Goal: Task Accomplishment & Management: Use online tool/utility

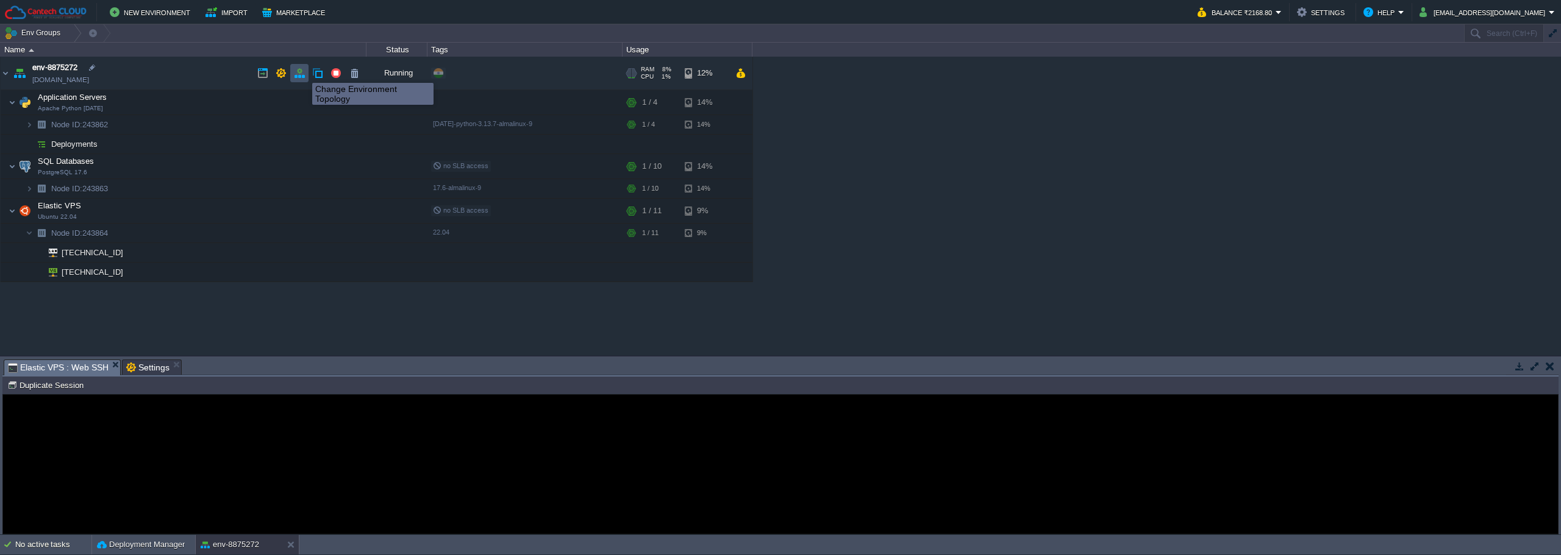
click at [303, 72] on button "button" at bounding box center [299, 73] width 11 height 11
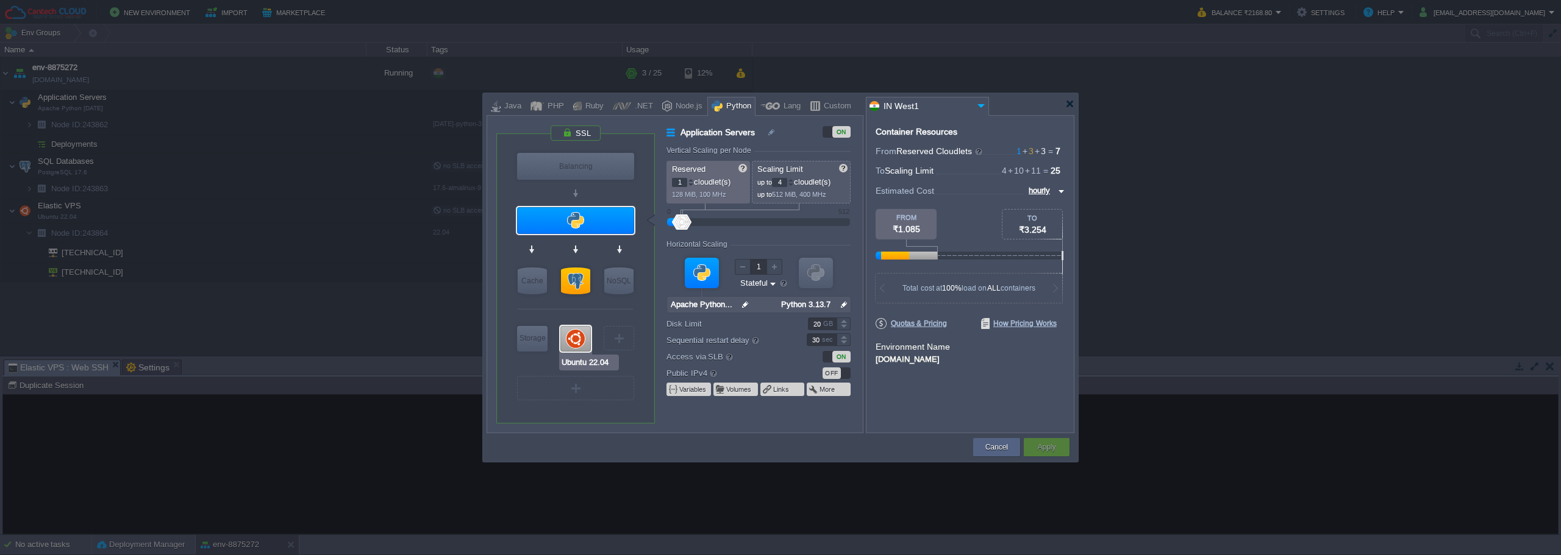
click at [576, 334] on div at bounding box center [575, 339] width 30 height 26
type input "Elastic VPS"
type input "3"
type input "11"
type input "Ubuntu 22.04"
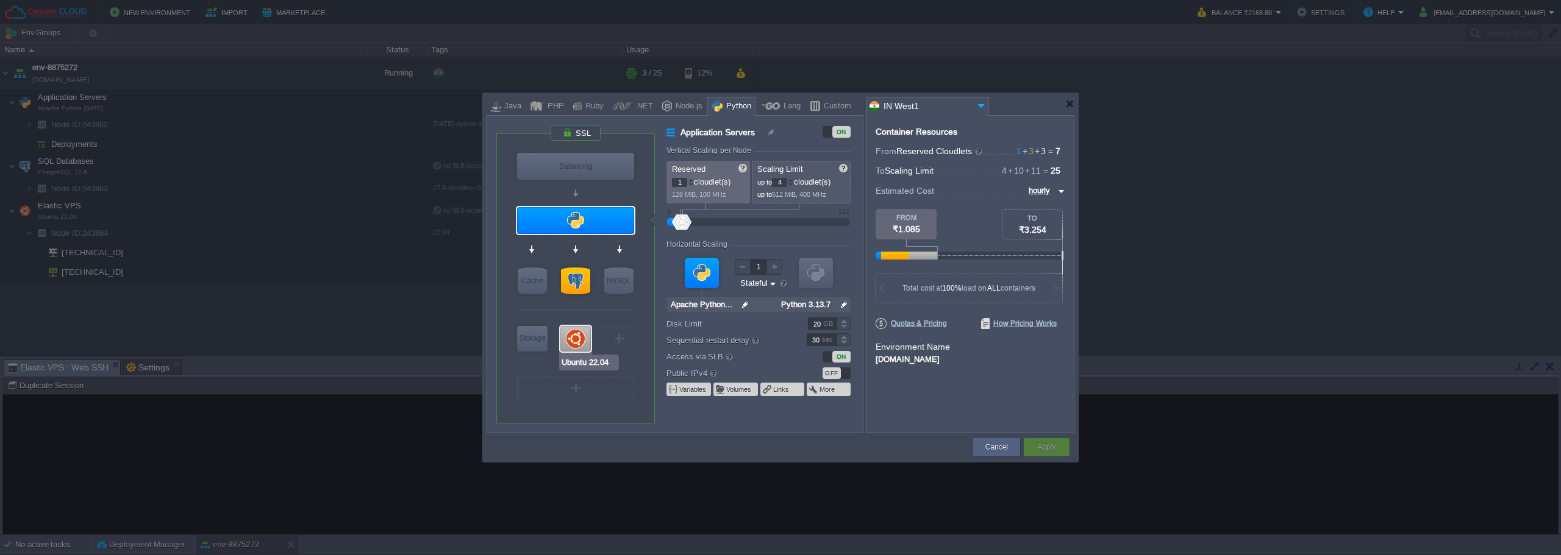
type input "null"
type input "22.04"
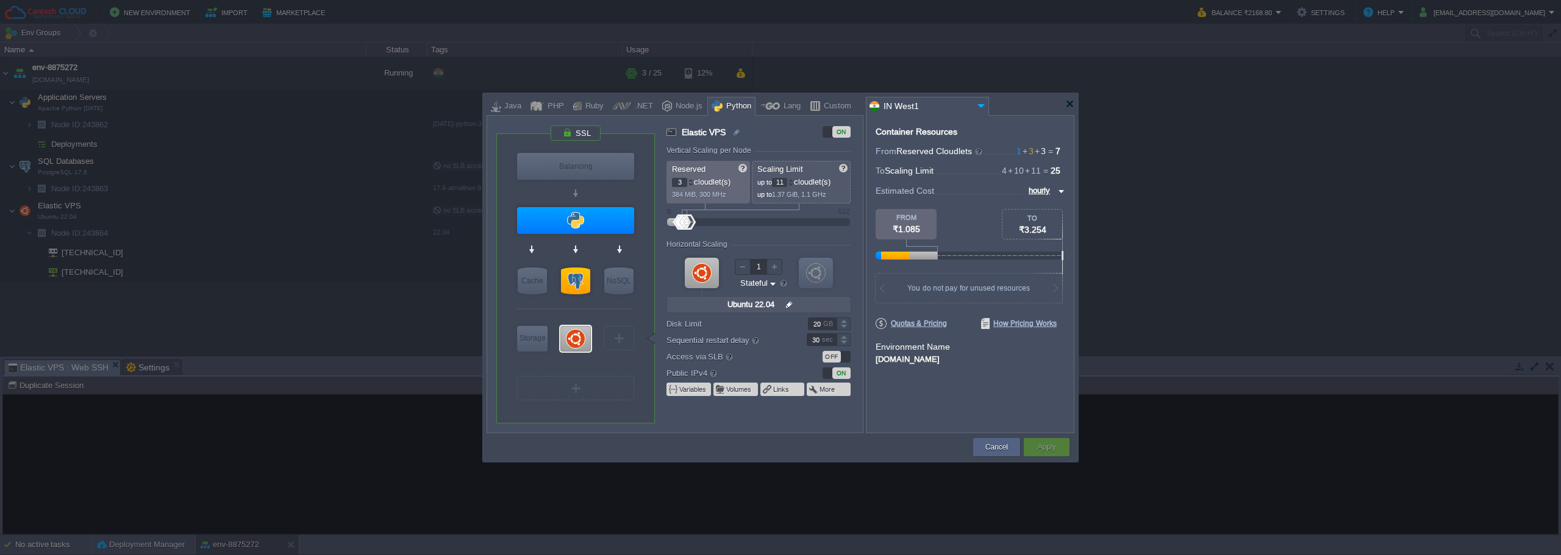
click at [833, 373] on div "ON" at bounding box center [841, 374] width 18 height 12
click at [1046, 444] on button "Apply" at bounding box center [1046, 447] width 18 height 12
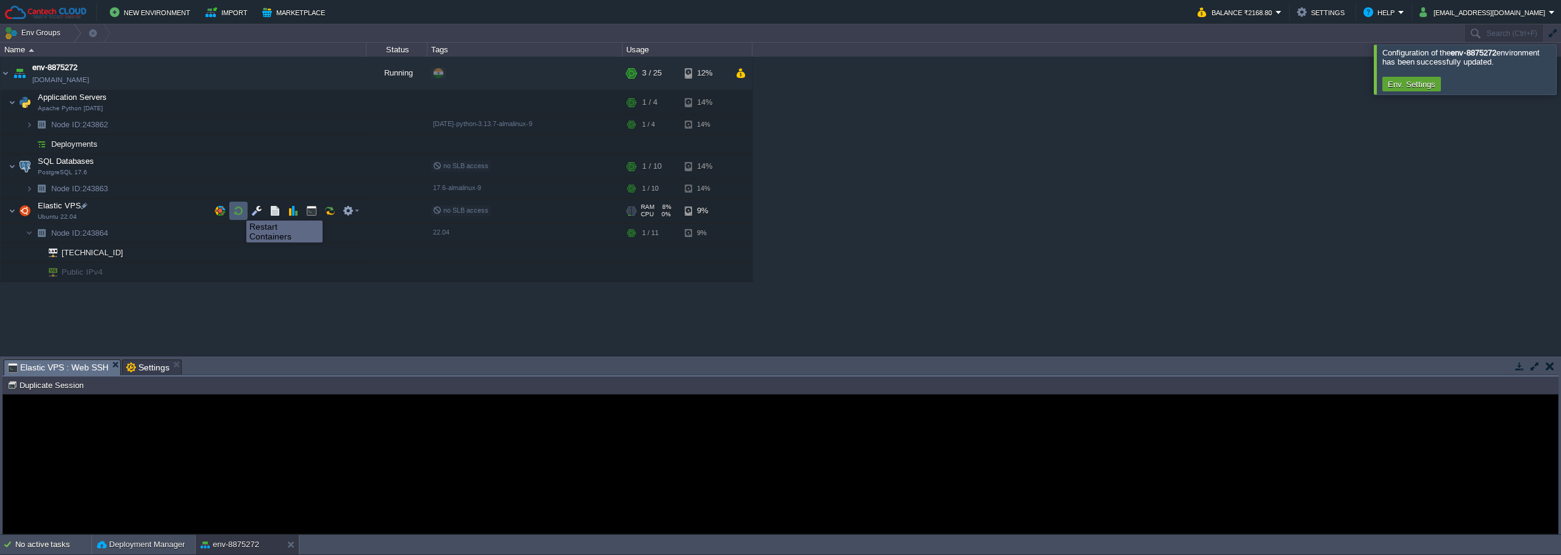
click at [237, 210] on button "button" at bounding box center [238, 210] width 11 height 11
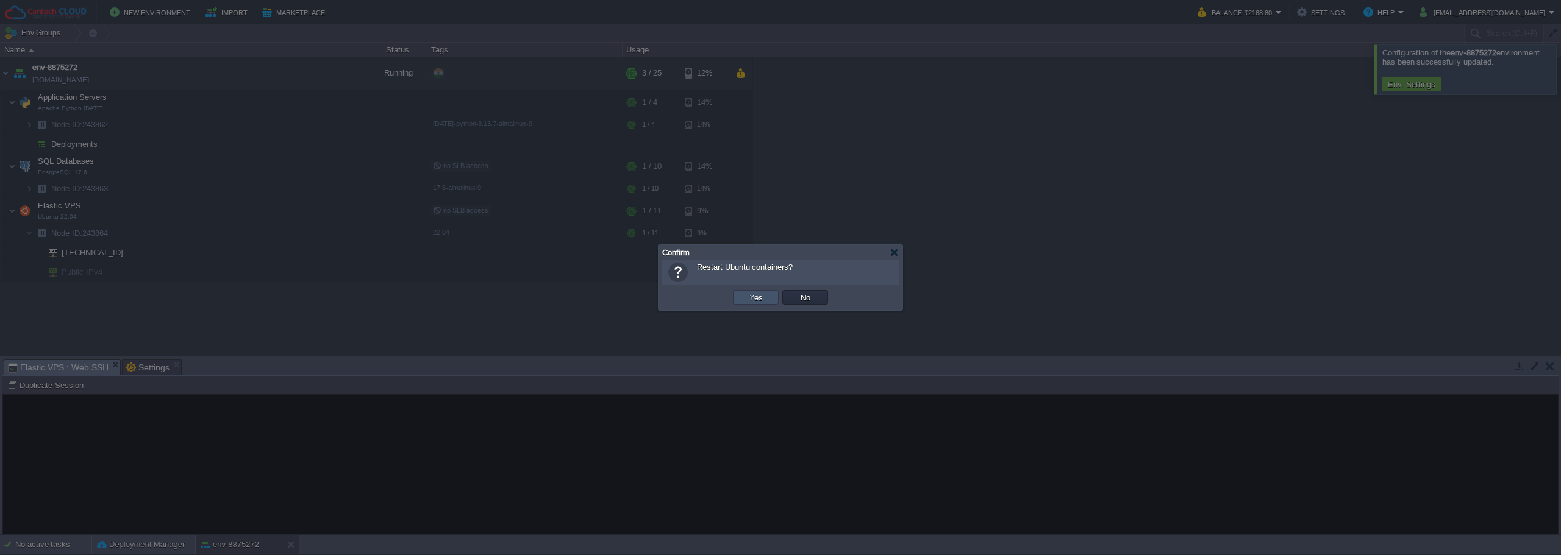
click at [757, 296] on button "Yes" at bounding box center [756, 297] width 21 height 11
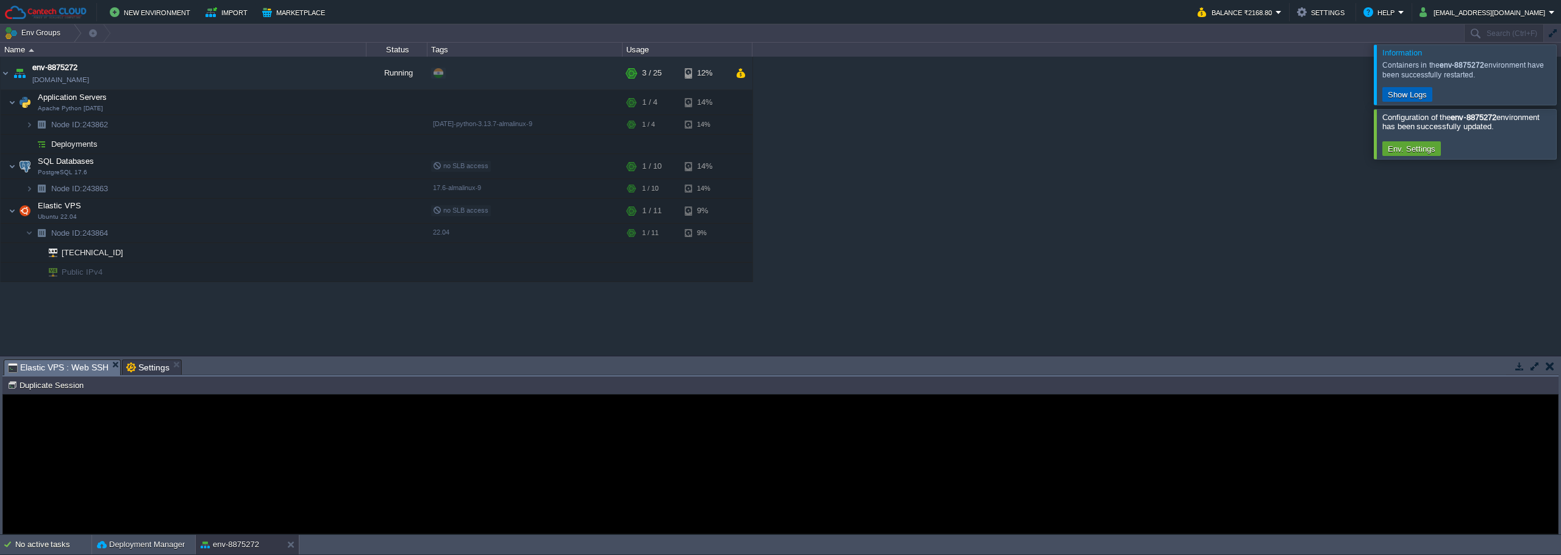
click at [1401, 98] on button "Show Logs" at bounding box center [1407, 94] width 46 height 11
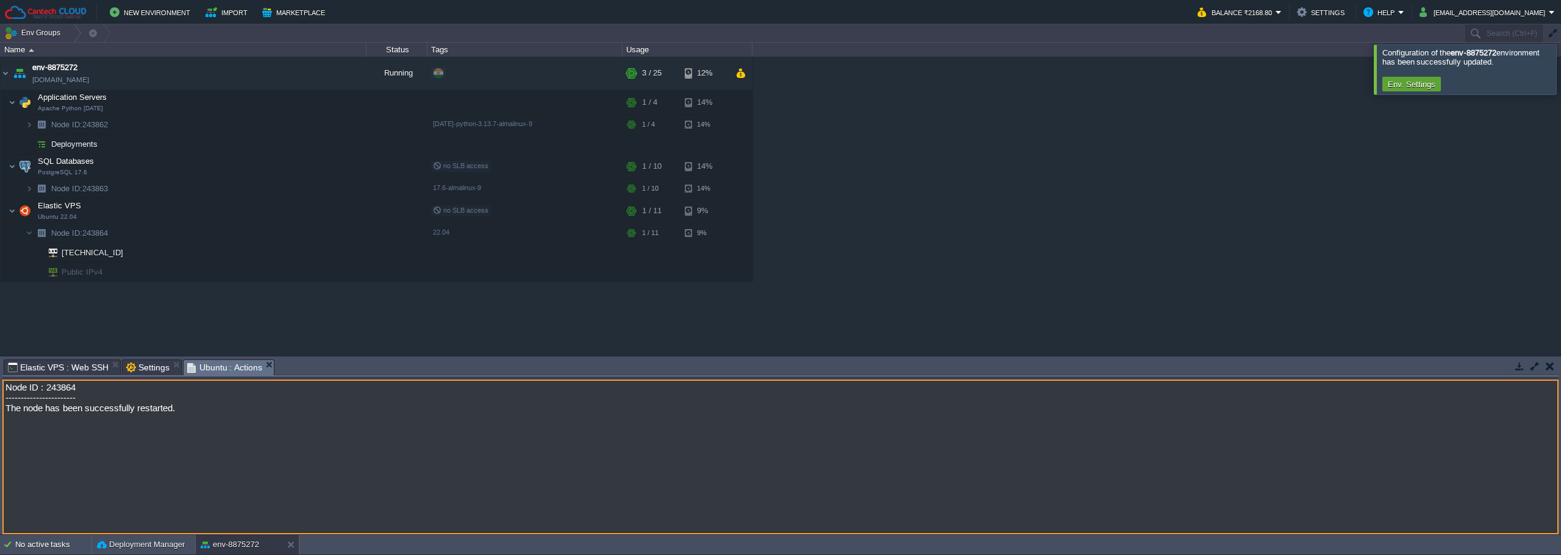
click at [312, 410] on textarea "Node ID : 243864 ----------------------- The node has been successfully restart…" at bounding box center [780, 457] width 1556 height 155
click at [80, 368] on span "Elastic VPS : Web SSH" at bounding box center [58, 367] width 101 height 15
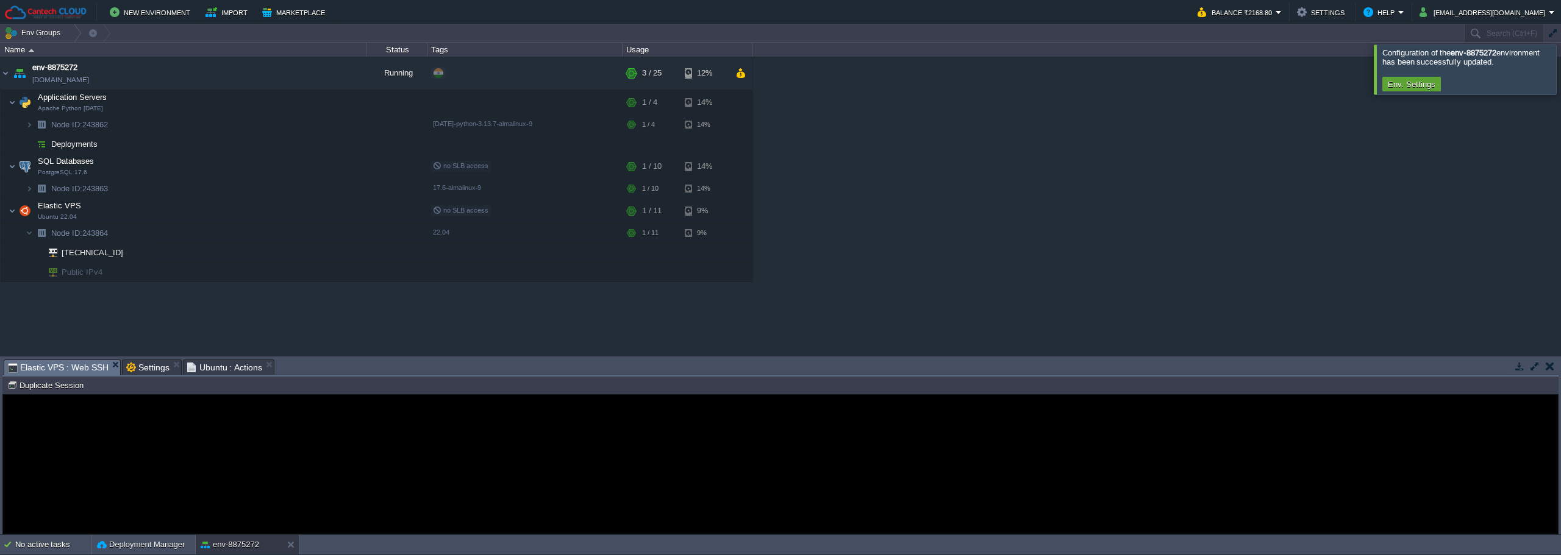
click at [146, 408] on guac-modal "Error An error has occurred and this action cannot be completed. If the problem…" at bounding box center [780, 464] width 1555 height 139
click at [93, 410] on guac-modal "Error An error has occurred and this action cannot be completed. If the problem…" at bounding box center [780, 464] width 1555 height 139
click at [312, 212] on button "button" at bounding box center [311, 210] width 11 height 11
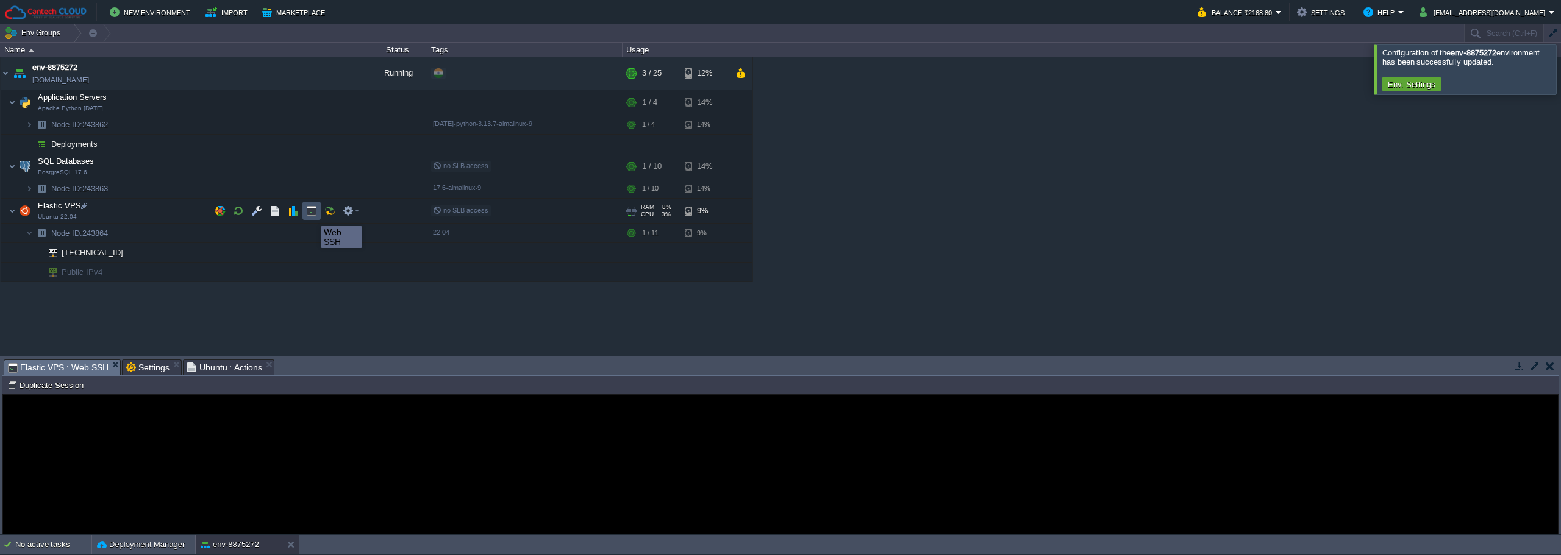
click at [312, 215] on button "button" at bounding box center [311, 210] width 11 height 11
click at [82, 402] on guac-modal "Error An error has occurred and this action cannot be completed. If the problem…" at bounding box center [780, 464] width 1555 height 139
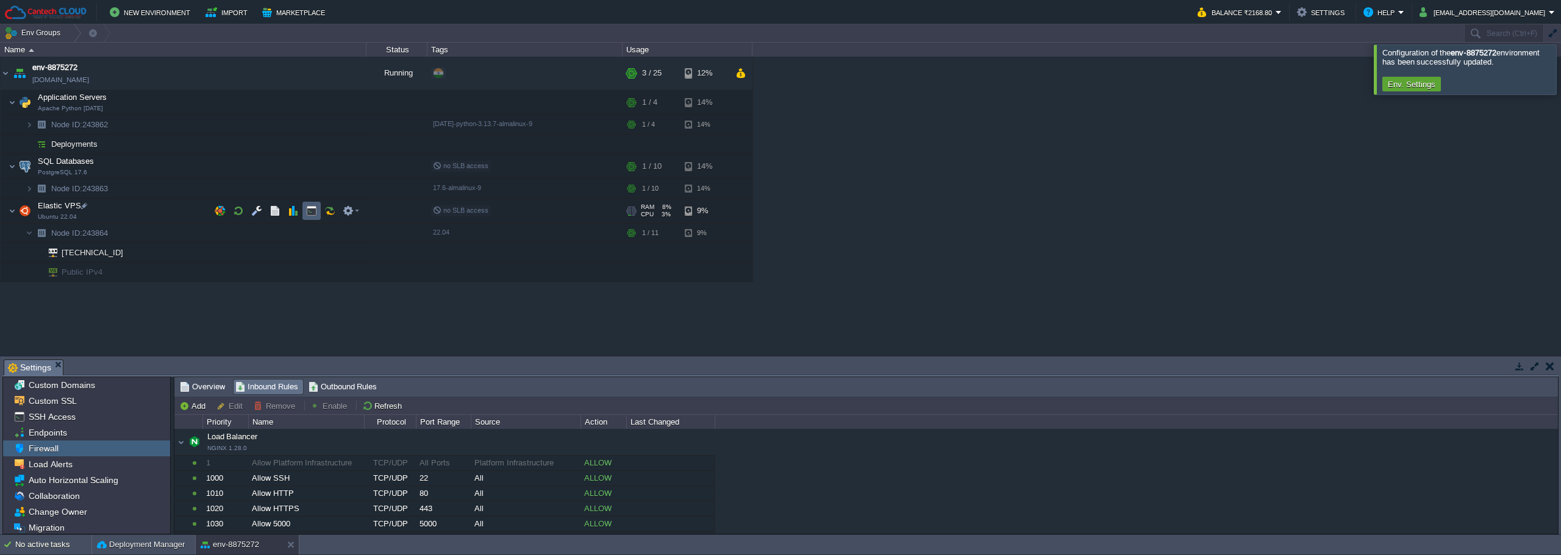
click at [309, 209] on button "button" at bounding box center [311, 210] width 11 height 11
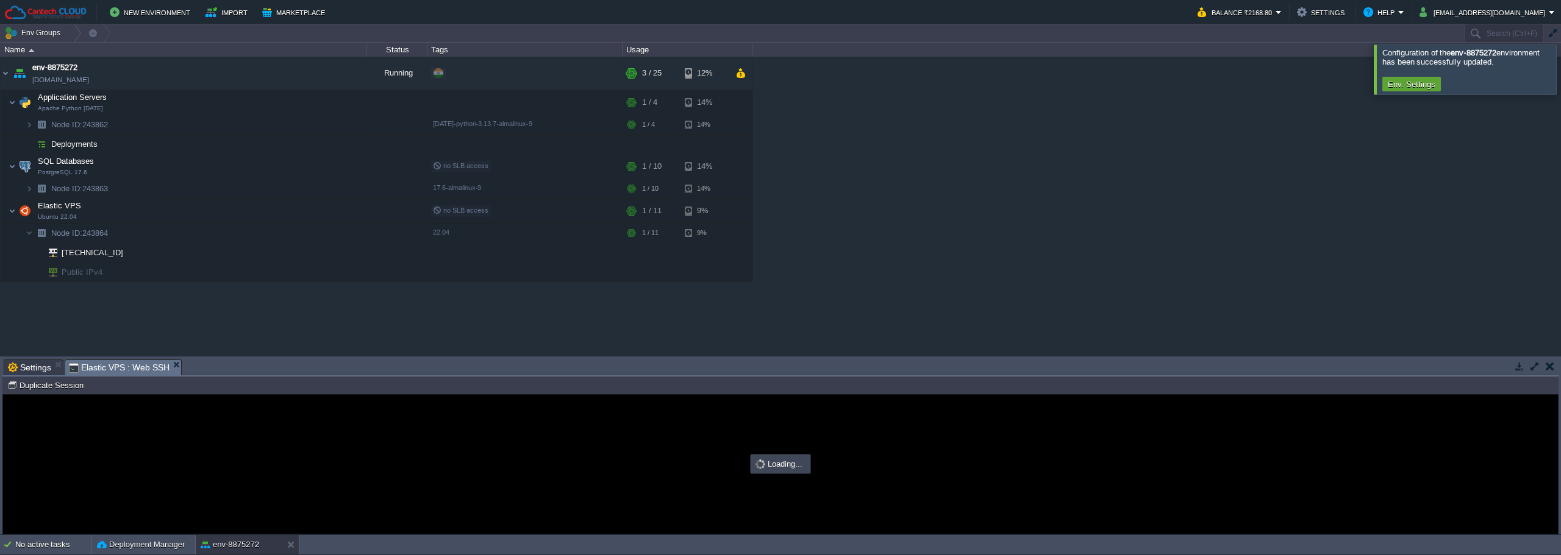
type input "#000000"
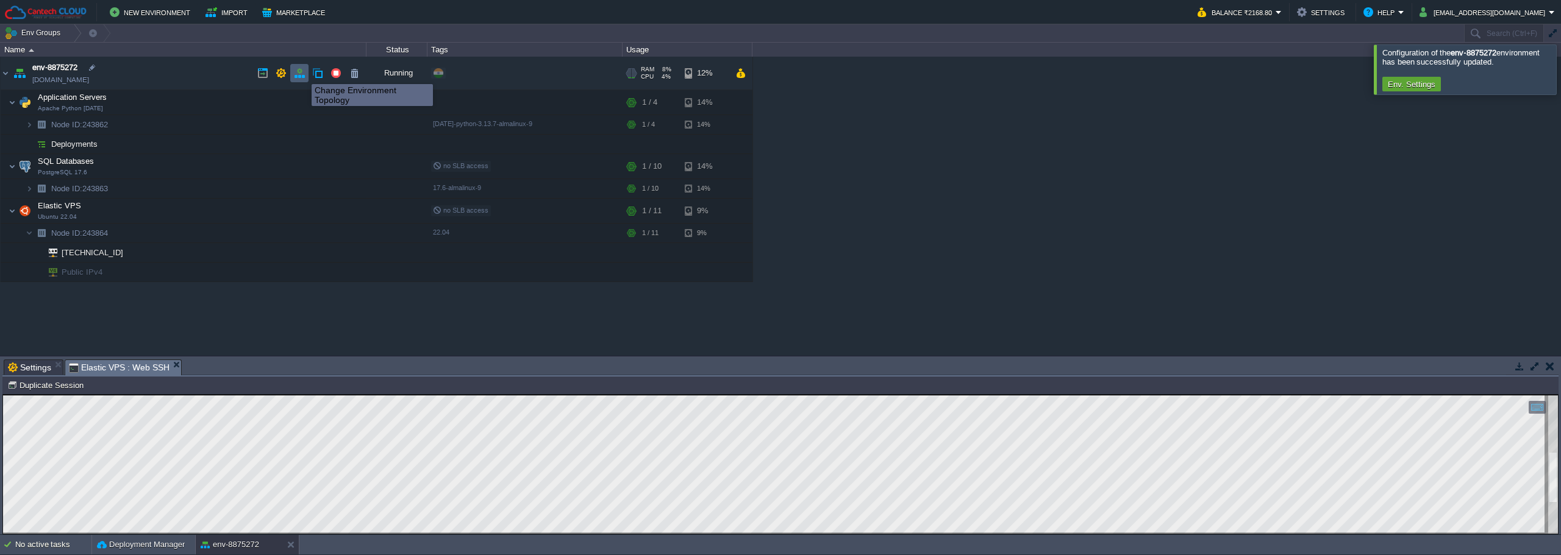
click at [302, 73] on button "button" at bounding box center [299, 73] width 11 height 11
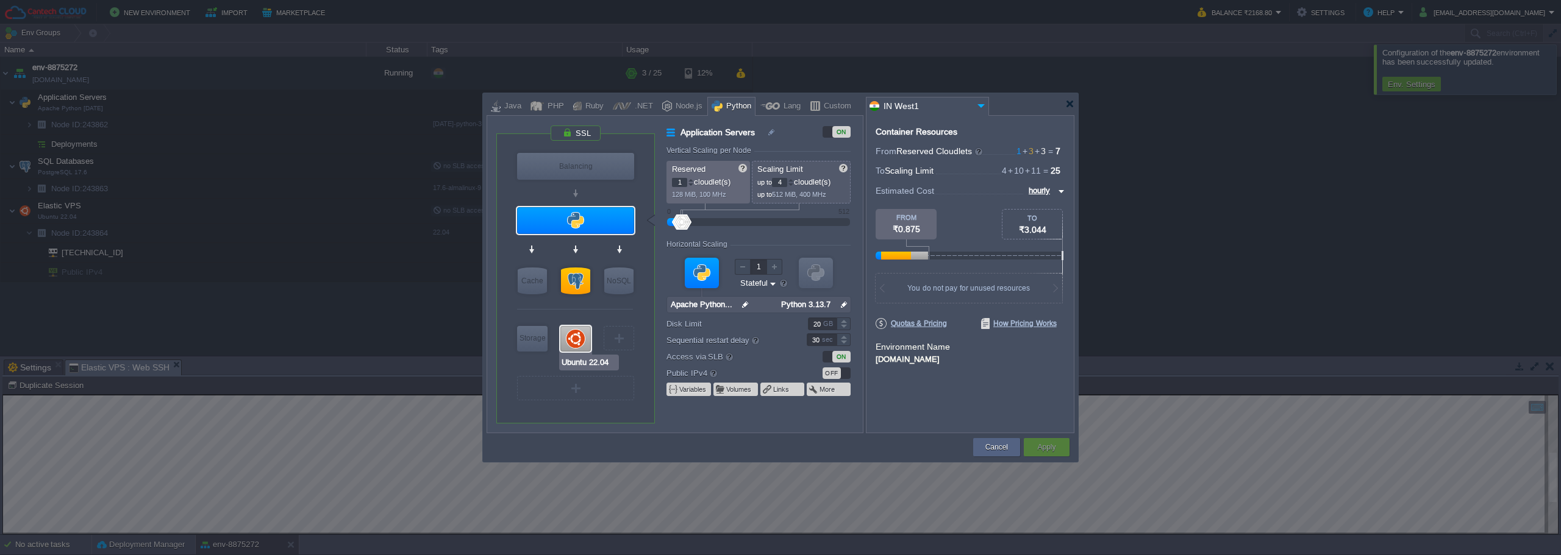
click at [579, 341] on div at bounding box center [575, 339] width 30 height 26
type input "Elastic VPS"
type input "3"
type input "11"
type input "Ubuntu 22.04"
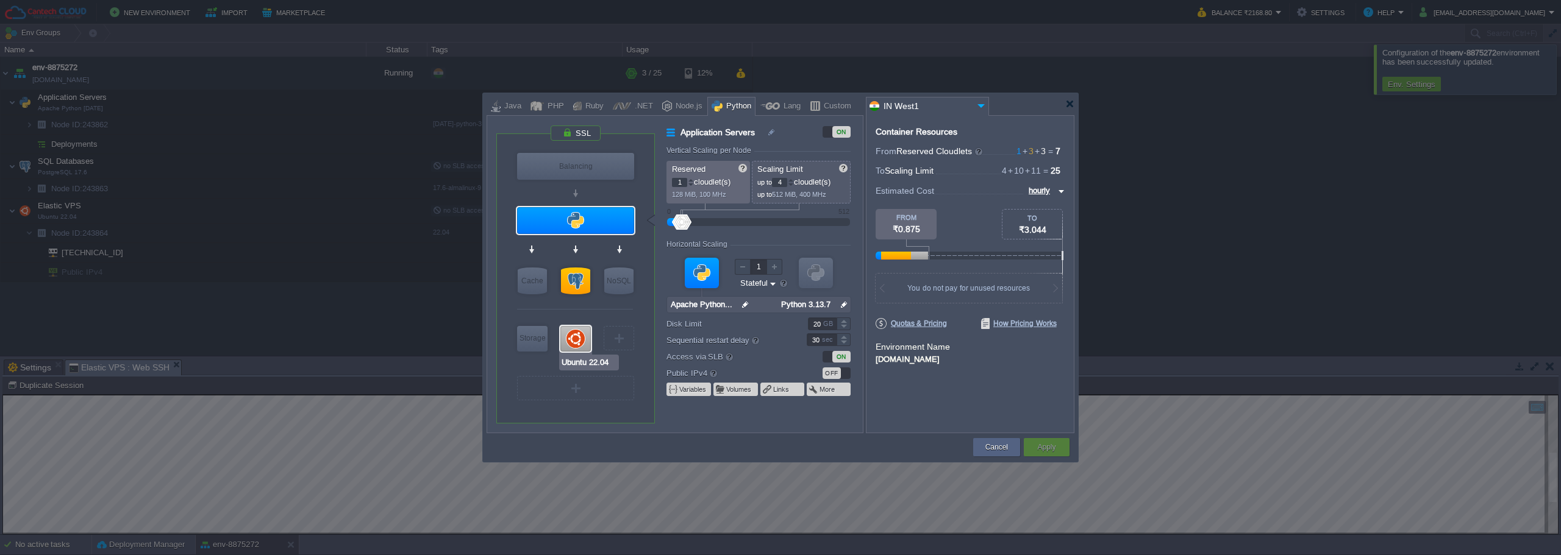
type input "null"
type input "22.04"
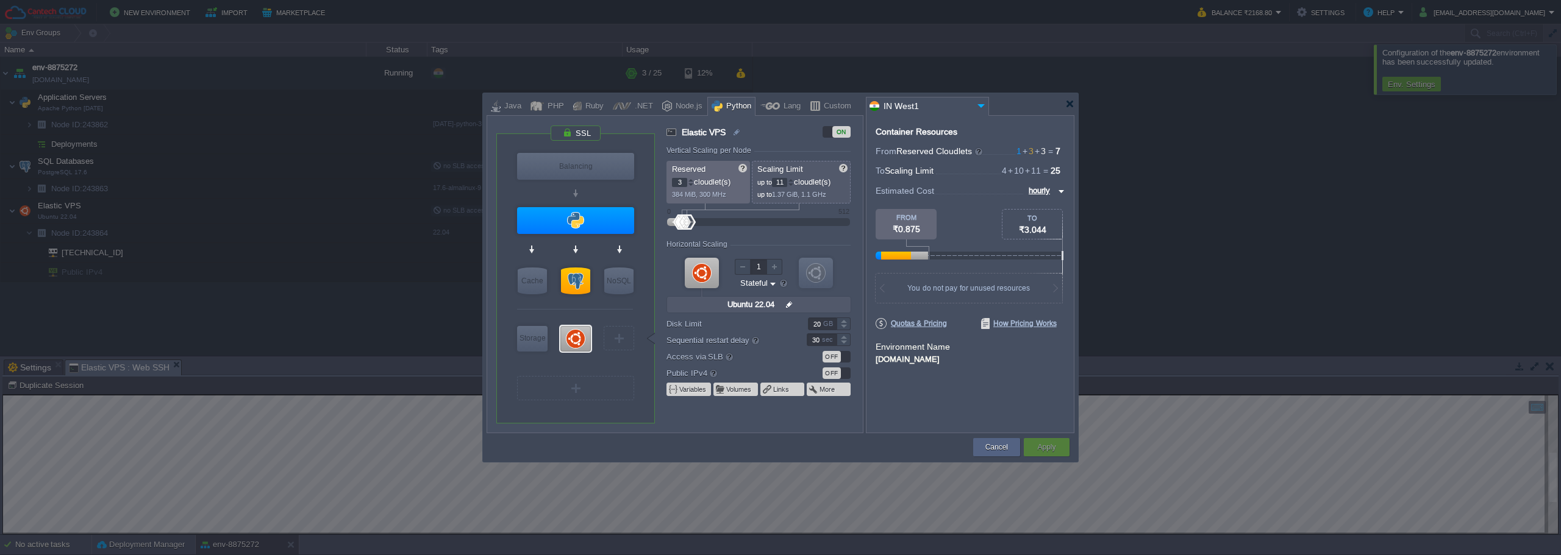
click at [843, 373] on div "OFF" at bounding box center [836, 374] width 28 height 12
click at [1055, 449] on button "Apply" at bounding box center [1046, 447] width 18 height 12
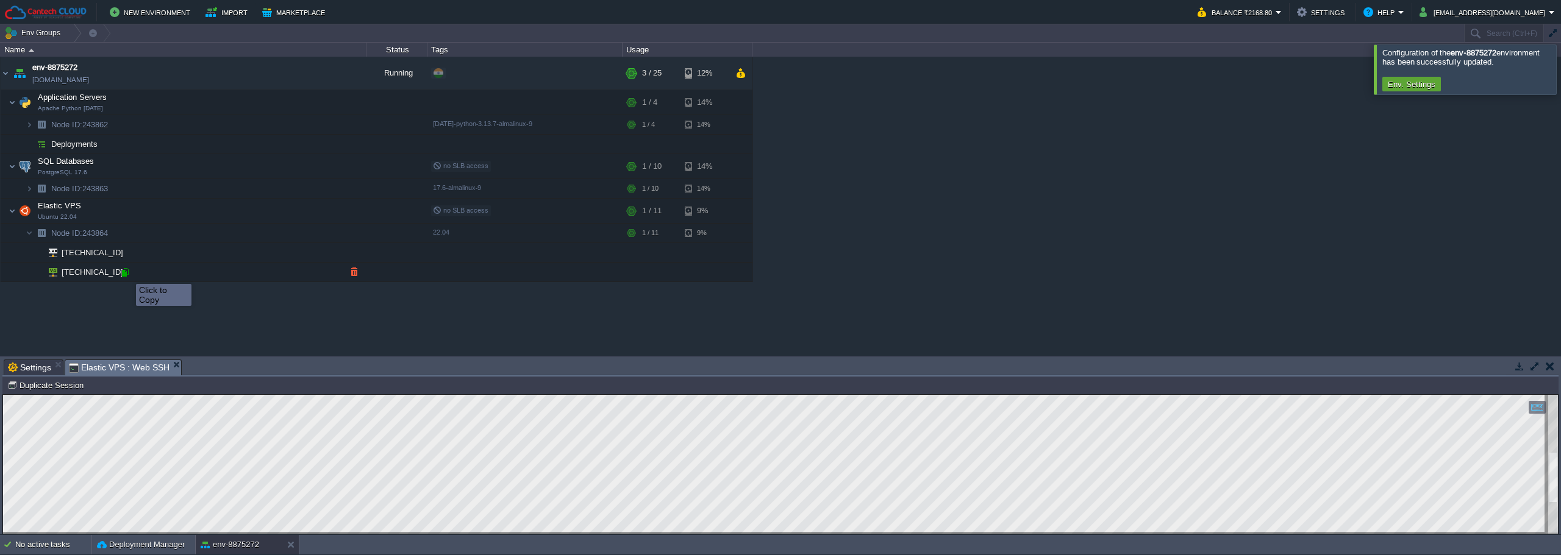
click at [127, 273] on div at bounding box center [124, 272] width 11 height 11
type input "[TECHNICAL_ID]"
